Goal: Book appointment/travel/reservation

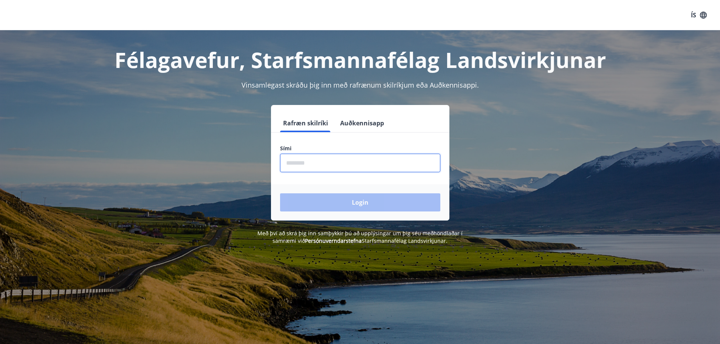
click at [339, 163] on input "phone" at bounding box center [360, 163] width 160 height 19
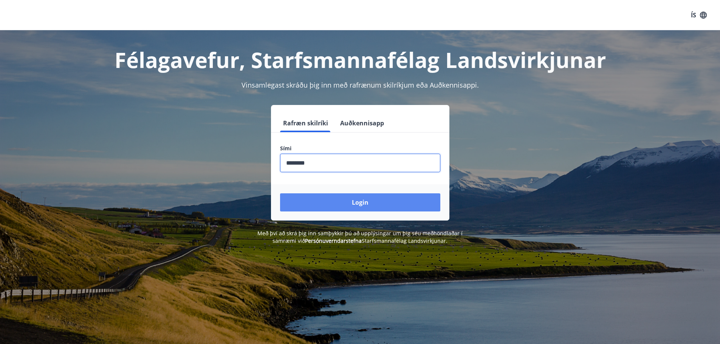
type input "********"
click at [344, 208] on button "Login" at bounding box center [360, 202] width 160 height 18
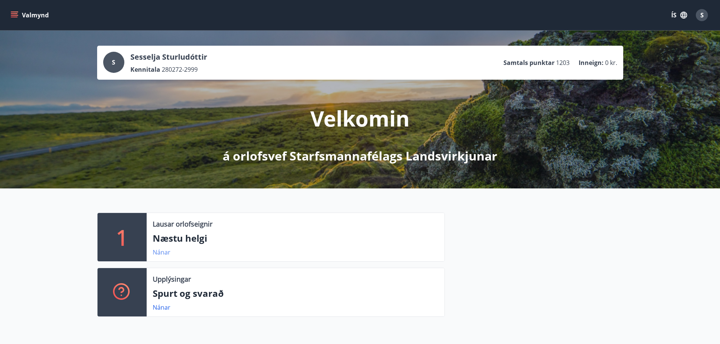
click at [158, 252] on link "Nánar" at bounding box center [162, 252] width 18 height 8
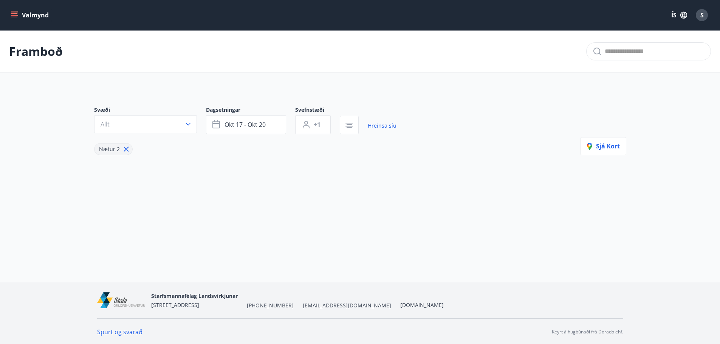
type input "*"
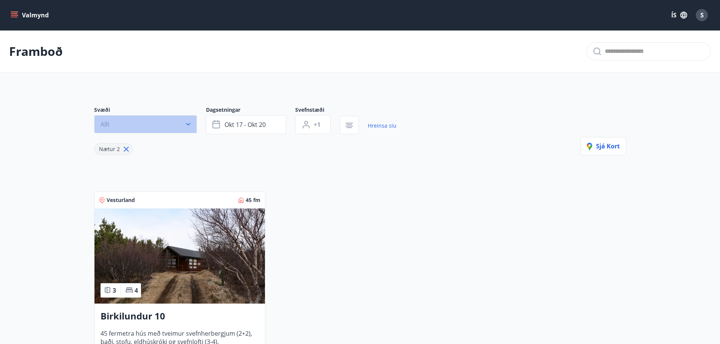
click at [189, 123] on icon "button" at bounding box center [188, 125] width 8 height 8
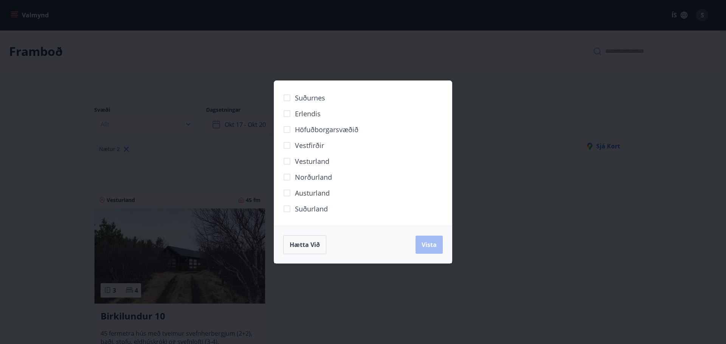
click at [190, 123] on div "Suðurnes Erlendis Höfuðborgarsvæðið Vestfirðir Vesturland Norðurland Austurland…" at bounding box center [363, 172] width 726 height 344
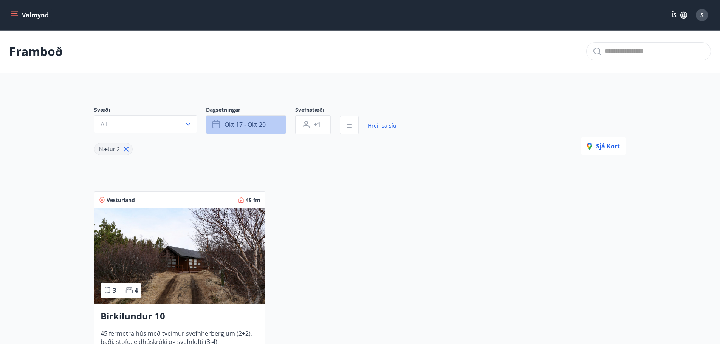
click at [210, 117] on button "okt 17 - okt 20" at bounding box center [246, 124] width 80 height 19
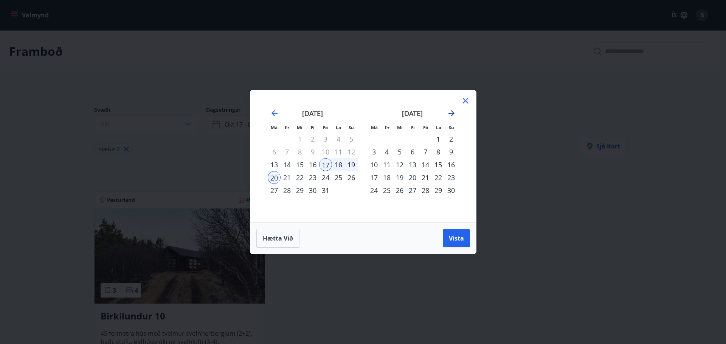
click at [451, 112] on icon "Move forward to switch to the next month." at bounding box center [451, 113] width 9 height 9
click at [426, 155] on div "12" at bounding box center [425, 151] width 13 height 13
click at [450, 152] on div "14" at bounding box center [450, 151] width 13 height 13
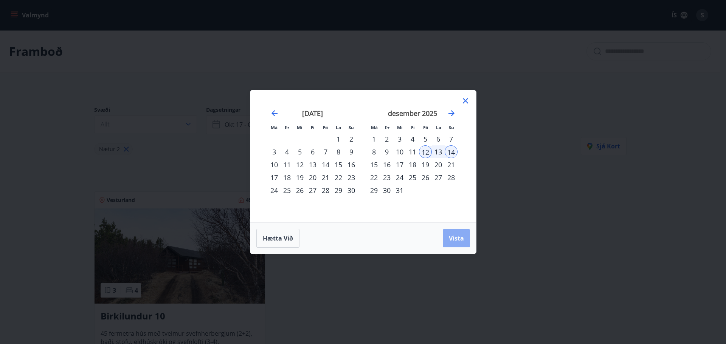
click at [460, 238] on span "Vista" at bounding box center [456, 238] width 15 height 8
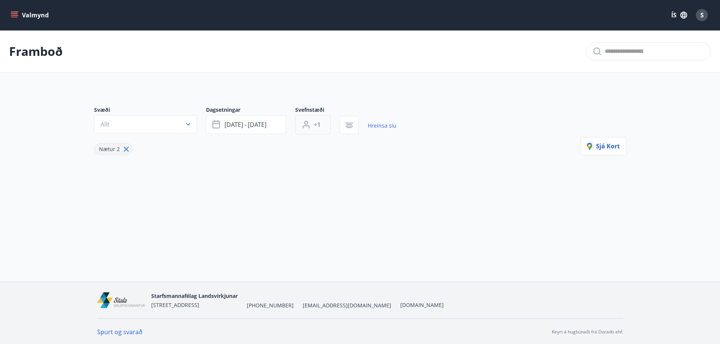
click at [323, 125] on button "+1" at bounding box center [313, 124] width 36 height 19
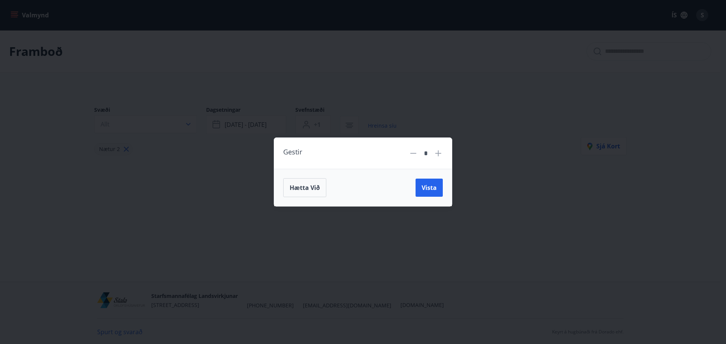
click at [439, 155] on icon at bounding box center [437, 153] width 9 height 9
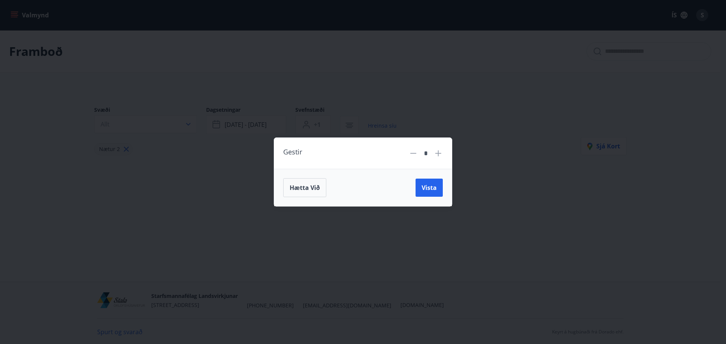
click at [413, 154] on icon at bounding box center [413, 153] width 9 height 9
click at [426, 186] on span "Vista" at bounding box center [428, 188] width 15 height 8
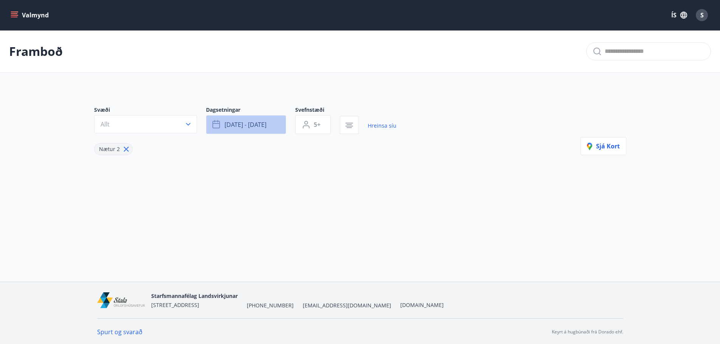
click at [270, 125] on button "des 12 - des 14" at bounding box center [246, 124] width 80 height 19
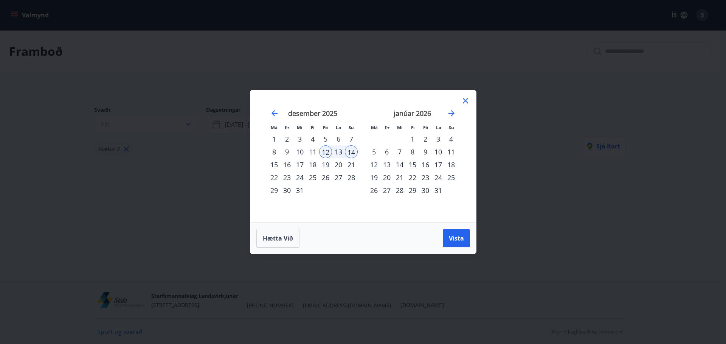
click at [323, 139] on div "5" at bounding box center [325, 139] width 13 height 13
click at [349, 140] on div "7" at bounding box center [351, 139] width 13 height 13
click at [462, 239] on span "Vista" at bounding box center [456, 238] width 15 height 8
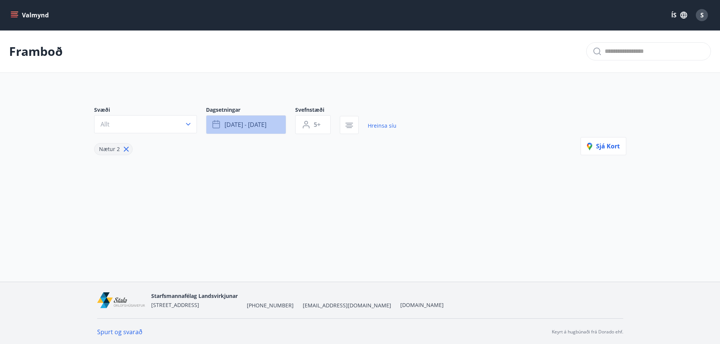
click at [277, 127] on button "des 05 - des 07" at bounding box center [246, 124] width 80 height 19
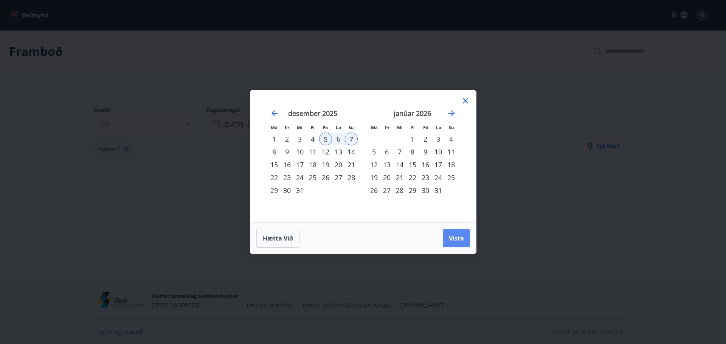
click at [454, 237] on span "Vista" at bounding box center [456, 238] width 15 height 8
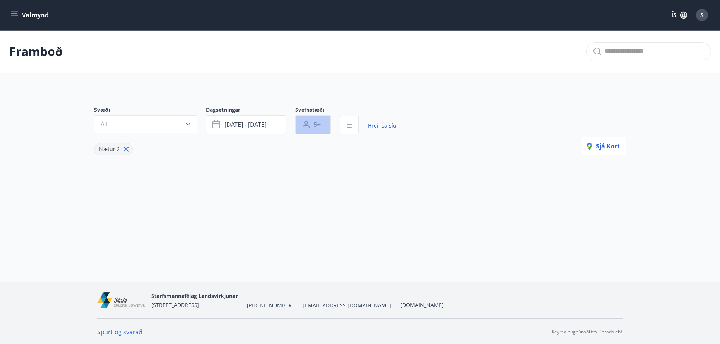
click at [328, 125] on button "5+" at bounding box center [313, 124] width 36 height 19
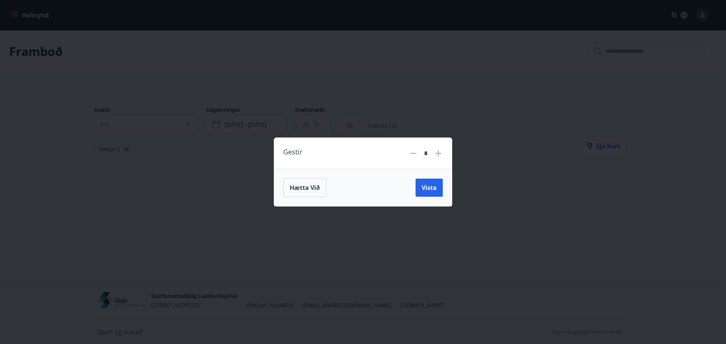
click at [415, 155] on icon at bounding box center [413, 153] width 9 height 9
click at [436, 194] on button "Vista" at bounding box center [428, 188] width 27 height 18
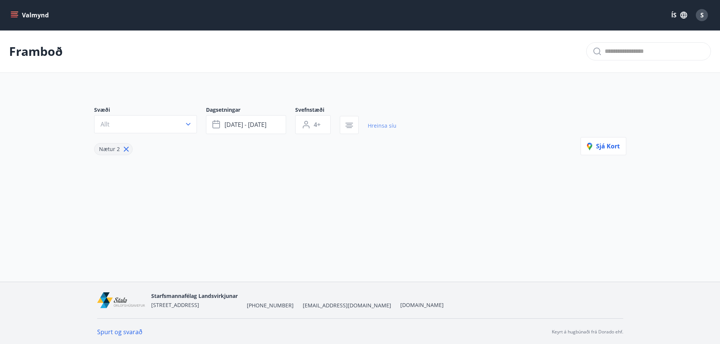
click at [385, 130] on link "Hreinsa síu" at bounding box center [382, 126] width 29 height 17
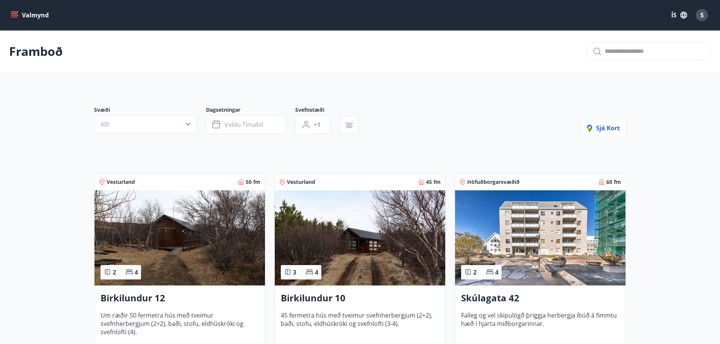
type input "*"
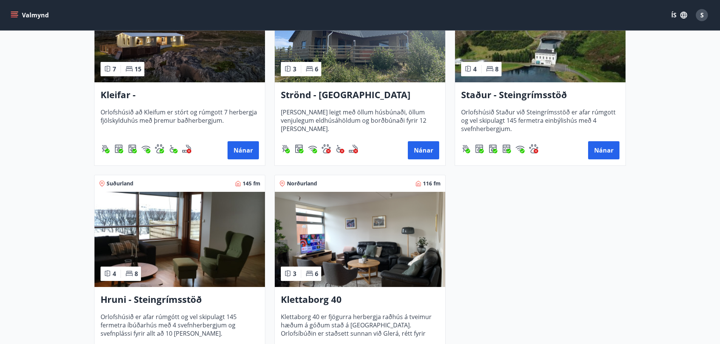
scroll to position [453, 0]
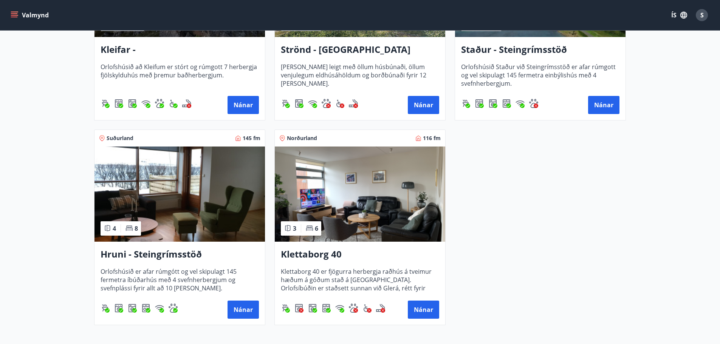
click at [402, 220] on img at bounding box center [360, 194] width 170 height 95
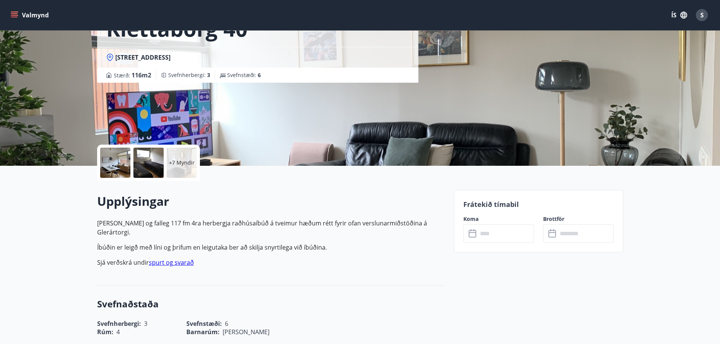
scroll to position [76, 0]
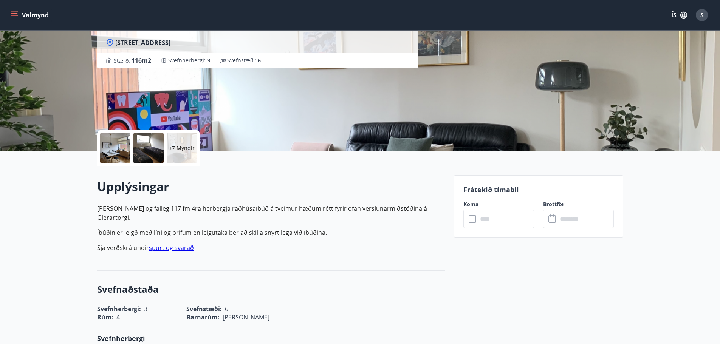
click at [504, 222] on input "text" at bounding box center [506, 219] width 56 height 19
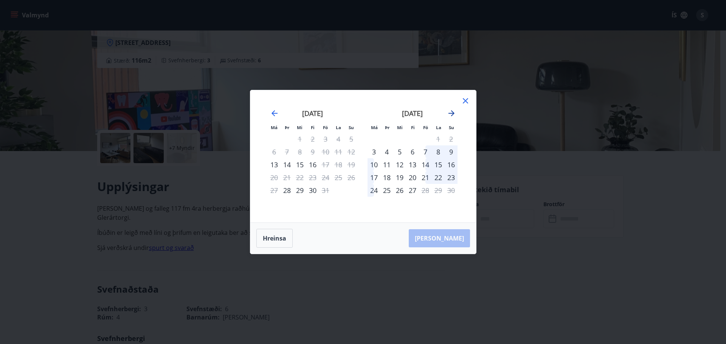
click at [450, 113] on icon "Move forward to switch to the next month." at bounding box center [451, 113] width 9 height 9
click at [428, 152] on div "12" at bounding box center [425, 151] width 13 height 13
click at [453, 155] on div "14" at bounding box center [450, 151] width 13 height 13
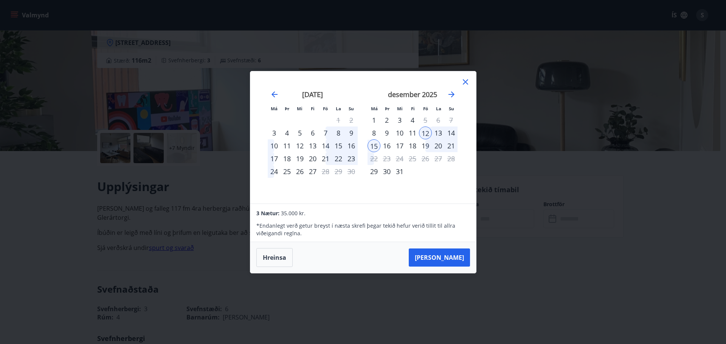
click at [414, 133] on div "11" at bounding box center [412, 133] width 13 height 13
click at [454, 133] on div "14" at bounding box center [450, 133] width 13 height 13
click at [423, 134] on div "12" at bounding box center [425, 133] width 13 height 13
click at [438, 134] on div "13" at bounding box center [438, 133] width 13 height 13
click at [327, 157] on div "21" at bounding box center [325, 158] width 13 height 13
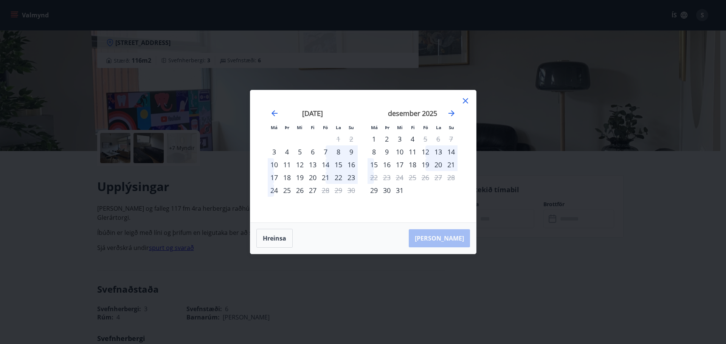
click at [466, 102] on icon at bounding box center [465, 100] width 5 height 5
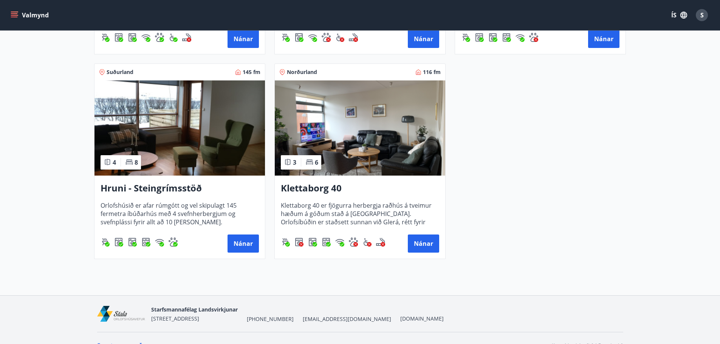
scroll to position [529, 0]
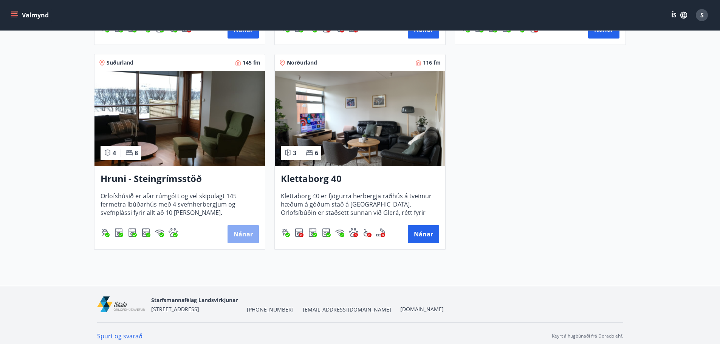
click at [244, 239] on button "Nánar" at bounding box center [242, 234] width 31 height 18
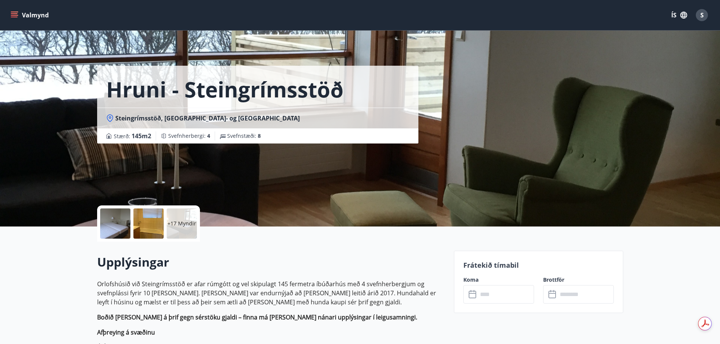
click at [472, 295] on icon at bounding box center [473, 294] width 9 height 9
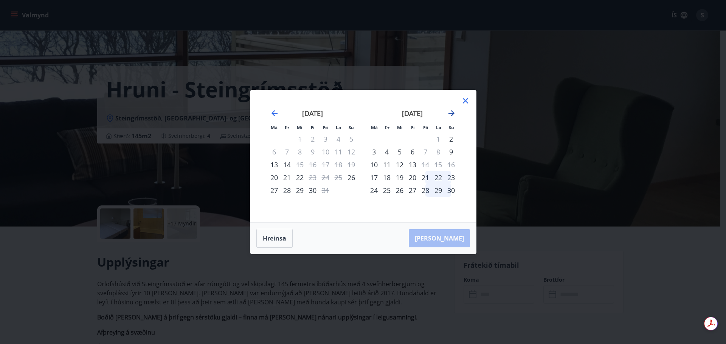
click at [450, 111] on icon "Move forward to switch to the next month." at bounding box center [451, 113] width 9 height 9
click at [422, 151] on div "12" at bounding box center [425, 151] width 13 height 13
click at [424, 152] on div "12" at bounding box center [425, 151] width 13 height 13
click at [454, 153] on div "14" at bounding box center [450, 151] width 13 height 13
click at [410, 152] on div "11" at bounding box center [412, 151] width 13 height 13
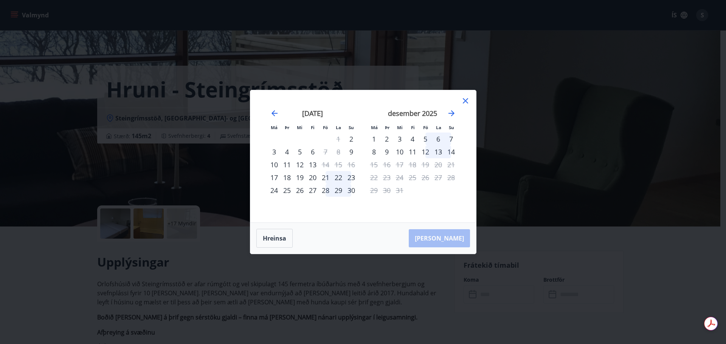
click at [410, 152] on div "11" at bounding box center [412, 151] width 13 height 13
click at [413, 139] on div "4" at bounding box center [412, 139] width 13 height 13
click at [429, 139] on div "5" at bounding box center [425, 139] width 13 height 13
click at [323, 178] on div "21" at bounding box center [325, 177] width 13 height 13
click at [340, 177] on div "22" at bounding box center [338, 177] width 13 height 13
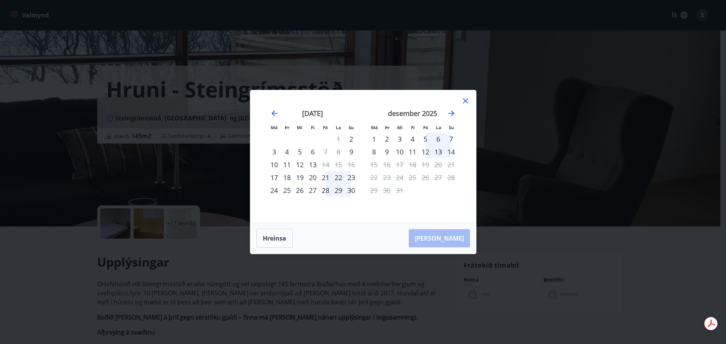
click at [351, 179] on div "23" at bounding box center [351, 177] width 13 height 13
click at [466, 101] on icon at bounding box center [465, 100] width 9 height 9
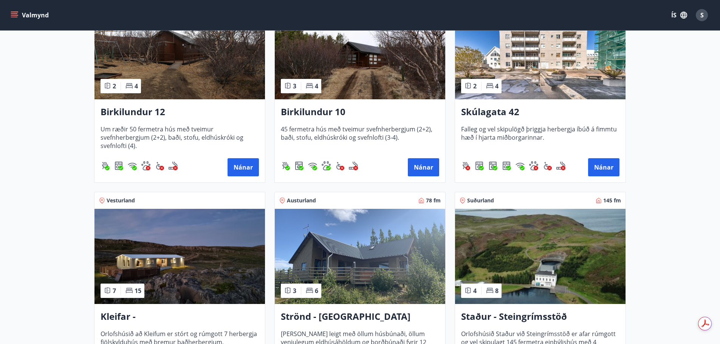
scroll to position [265, 0]
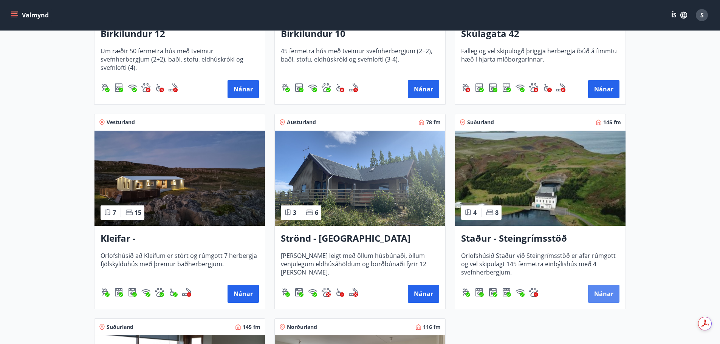
click at [596, 293] on button "Nánar" at bounding box center [603, 294] width 31 height 18
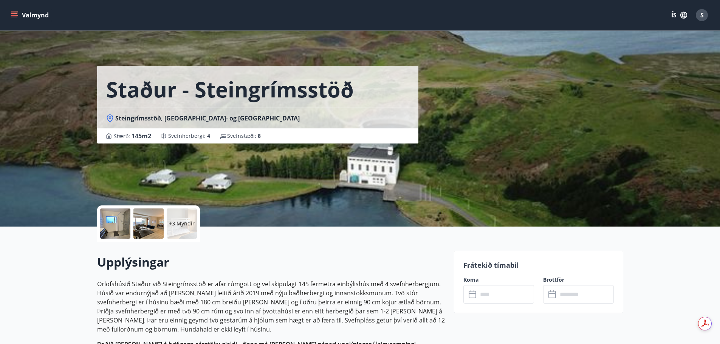
click at [527, 294] on input "text" at bounding box center [506, 294] width 56 height 19
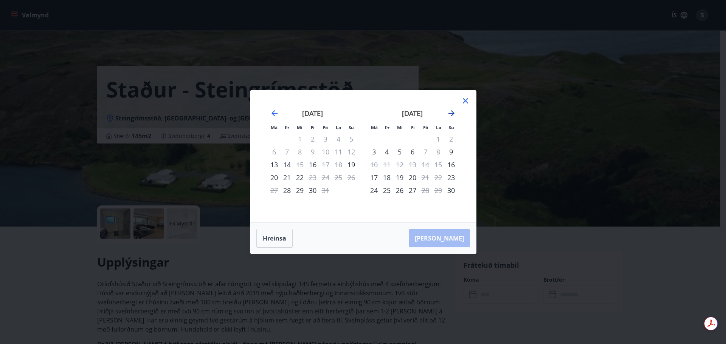
click at [452, 110] on icon "Move forward to switch to the next month." at bounding box center [451, 113] width 9 height 9
click at [422, 151] on div "12" at bounding box center [425, 151] width 13 height 13
click at [450, 152] on div "14" at bounding box center [450, 151] width 13 height 13
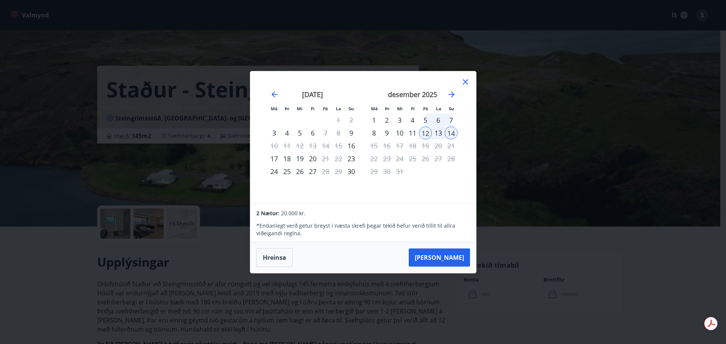
click at [464, 82] on icon at bounding box center [465, 81] width 9 height 9
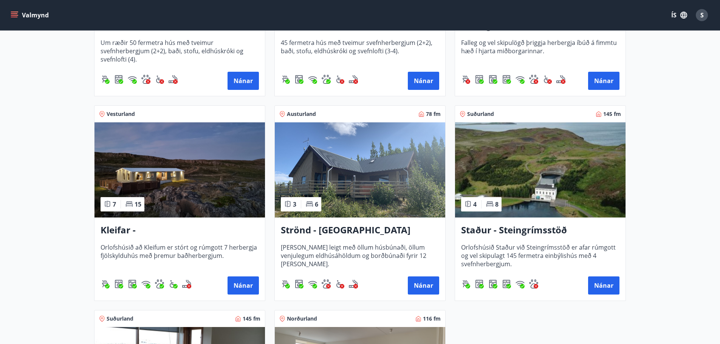
scroll to position [265, 0]
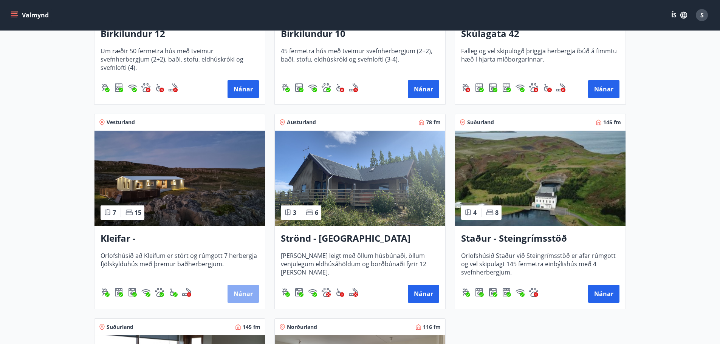
click at [235, 292] on button "Nánar" at bounding box center [242, 294] width 31 height 18
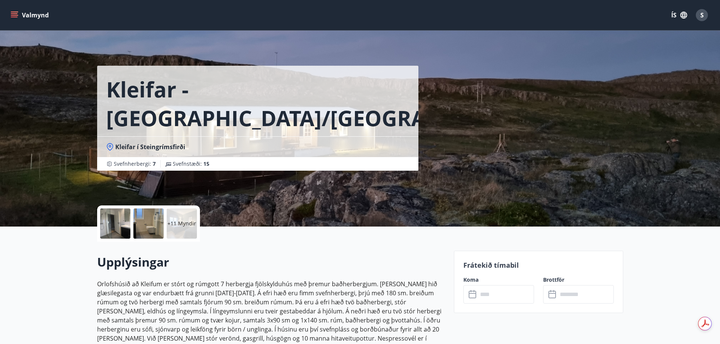
click at [493, 298] on input "text" at bounding box center [506, 294] width 56 height 19
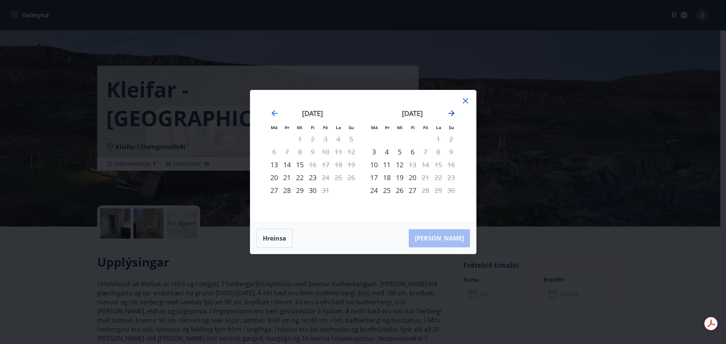
click at [449, 112] on icon "Move forward to switch to the next month." at bounding box center [451, 113] width 9 height 9
click at [426, 166] on div "19" at bounding box center [425, 164] width 13 height 13
click at [450, 161] on div "21" at bounding box center [450, 164] width 13 height 13
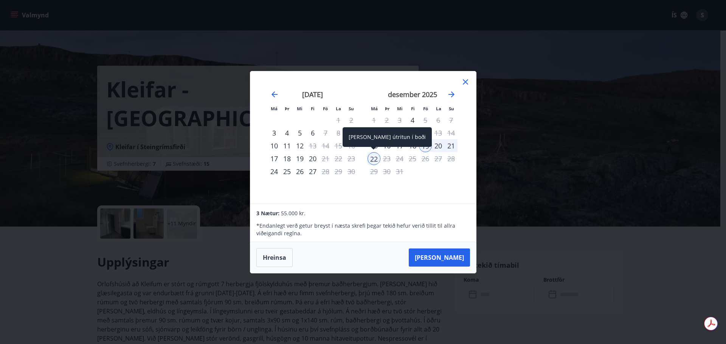
click at [375, 158] on div "22" at bounding box center [373, 158] width 13 height 13
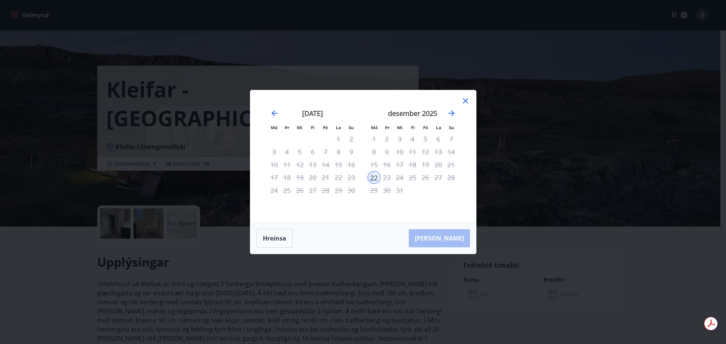
click at [466, 101] on icon at bounding box center [465, 100] width 9 height 9
